Goal: Check status: Check status

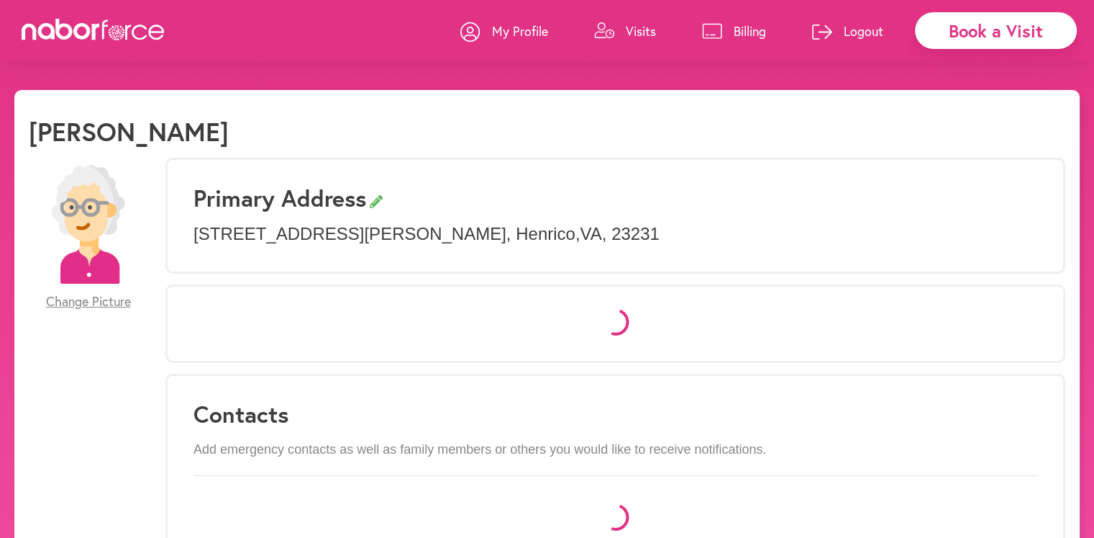
select select "*"
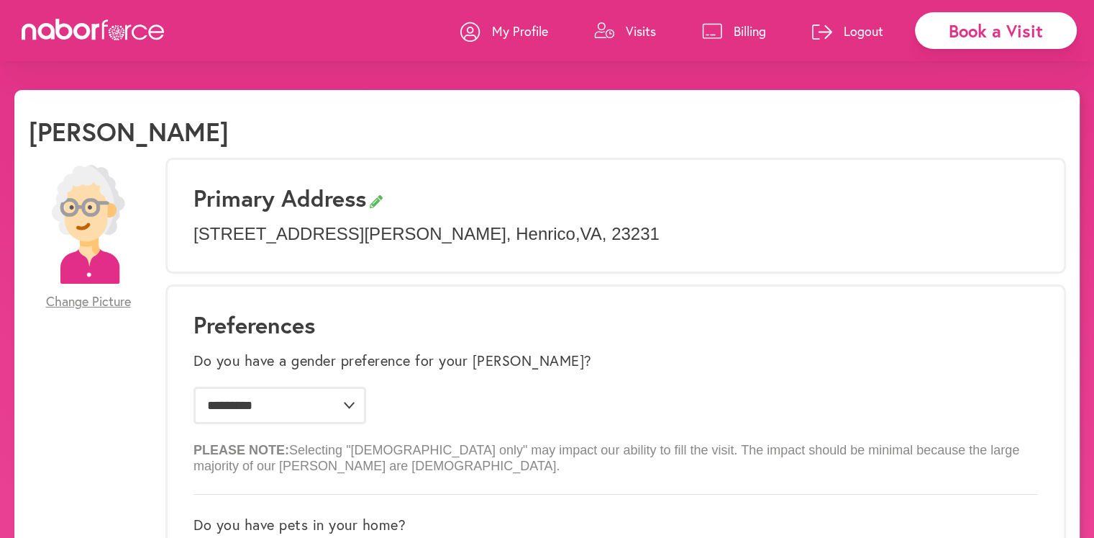
drag, startPoint x: 638, startPoint y: 27, endPoint x: 627, endPoint y: 50, distance: 24.5
click at [638, 28] on p "Visits" at bounding box center [641, 30] width 30 height 17
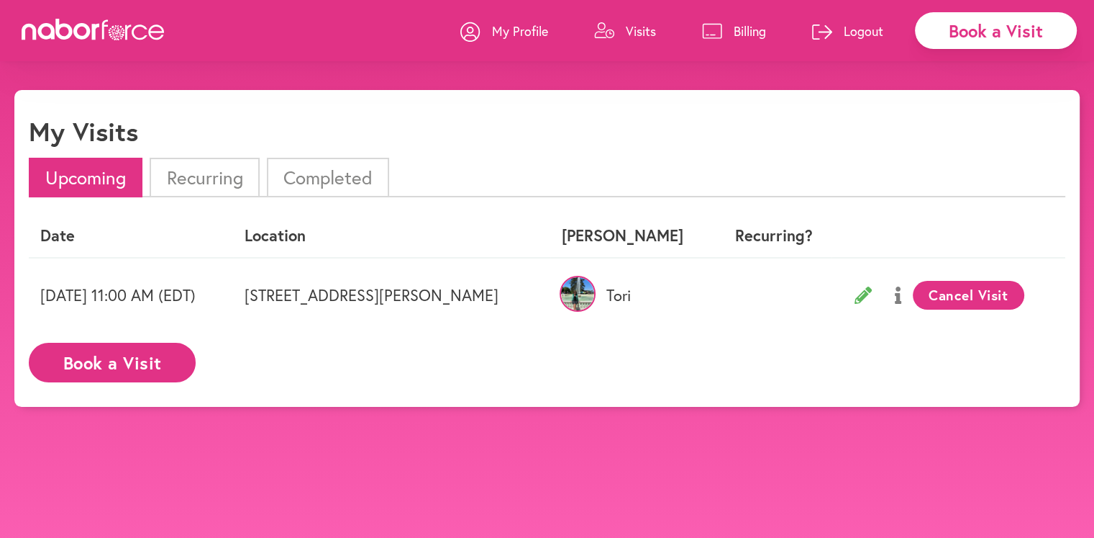
click at [596, 292] on img at bounding box center [578, 294] width 36 height 36
click at [596, 295] on img at bounding box center [578, 294] width 36 height 36
click at [317, 178] on li "Completed" at bounding box center [328, 178] width 122 height 40
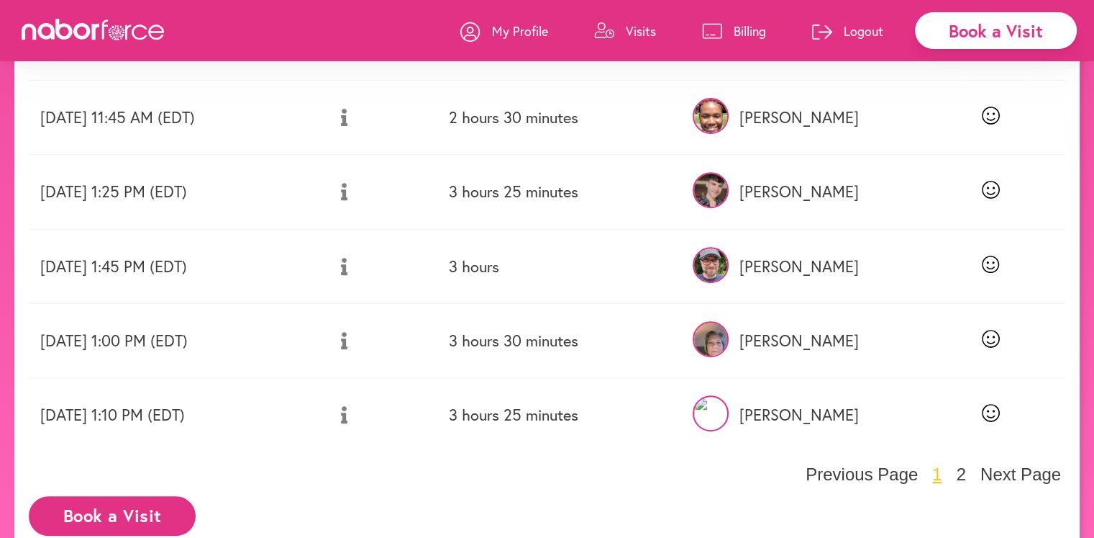
scroll to position [576, 0]
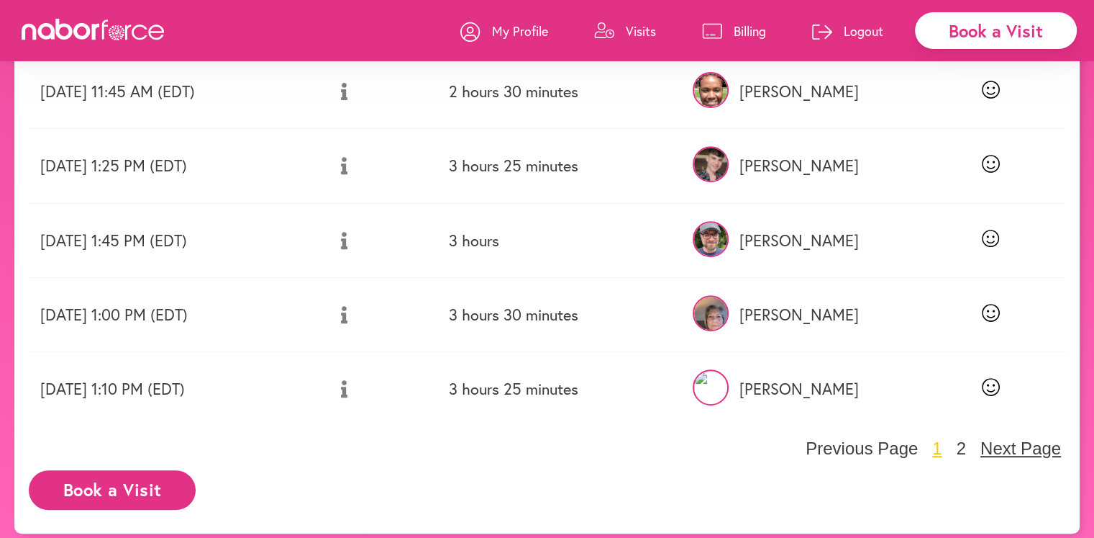
click at [990, 442] on button "Next Page" at bounding box center [1020, 448] width 89 height 22
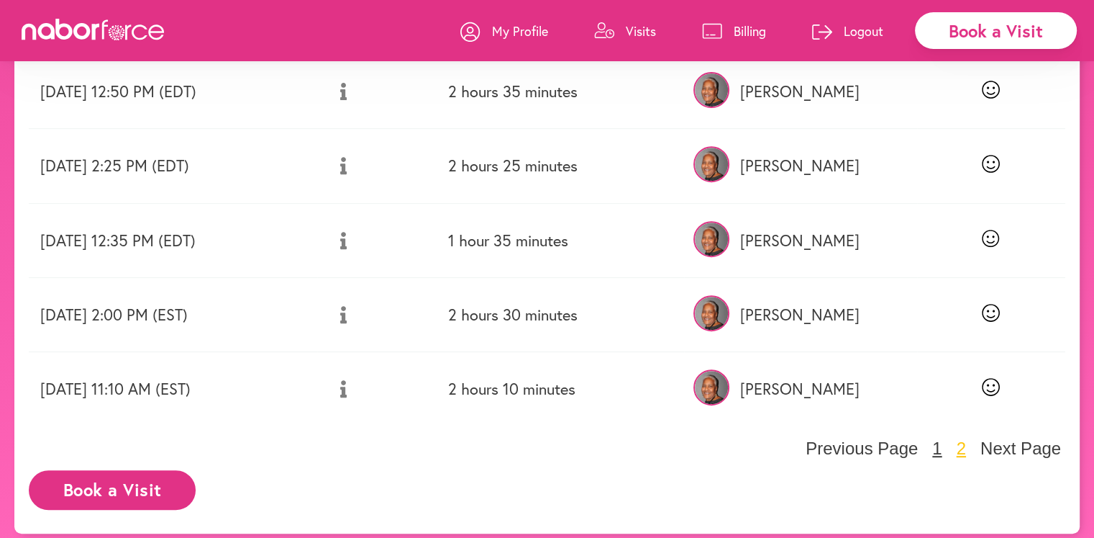
click at [937, 443] on button "1" at bounding box center [937, 448] width 18 height 22
